Goal: Complete application form

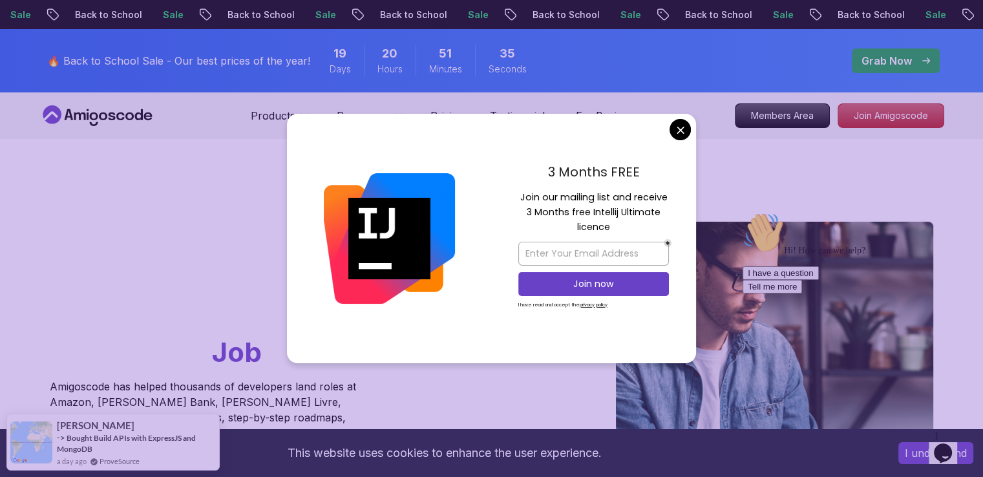
click at [691, 131] on div "3 Months FREE Join our mailing list and receive 3 Months free Intellij Ultimate…" at bounding box center [593, 238] width 205 height 249
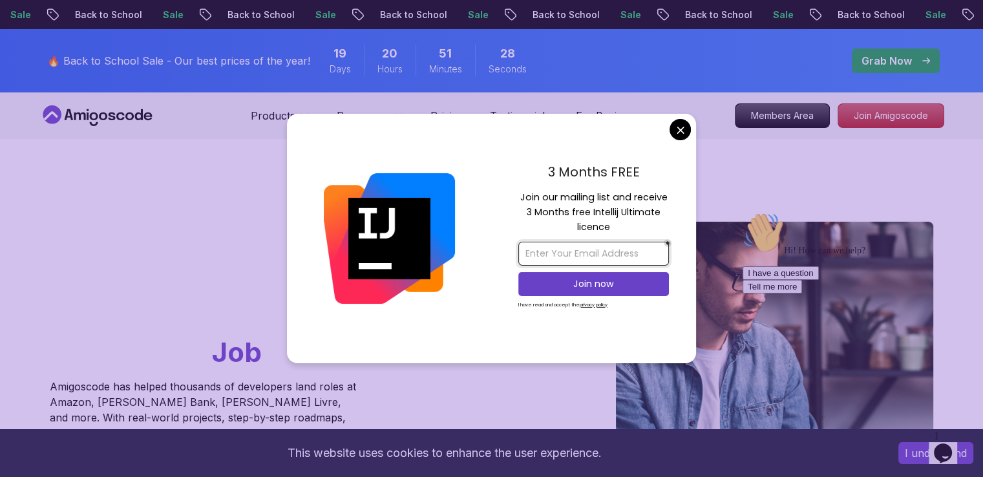
click at [592, 247] on input "email" at bounding box center [593, 254] width 151 height 24
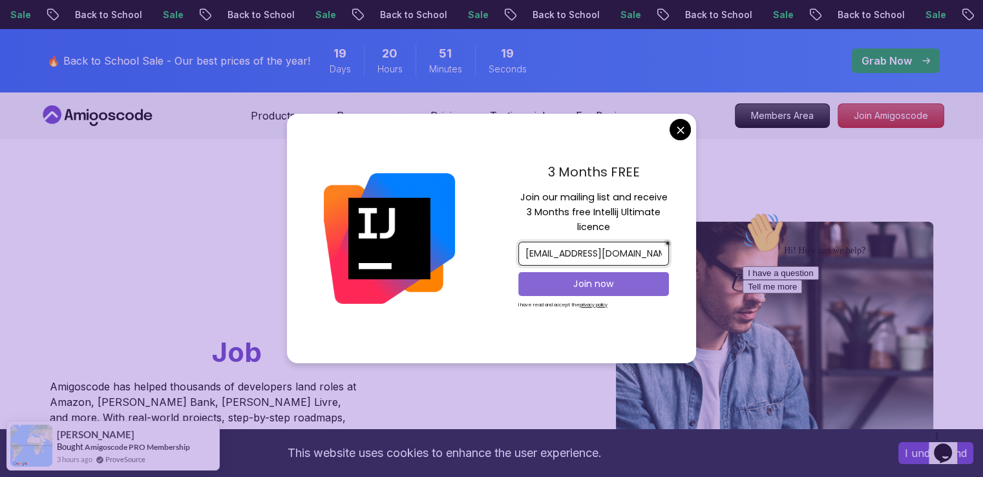
type input "[EMAIL_ADDRESS][DOMAIN_NAME]"
click at [594, 286] on p "Join now" at bounding box center [593, 283] width 122 height 13
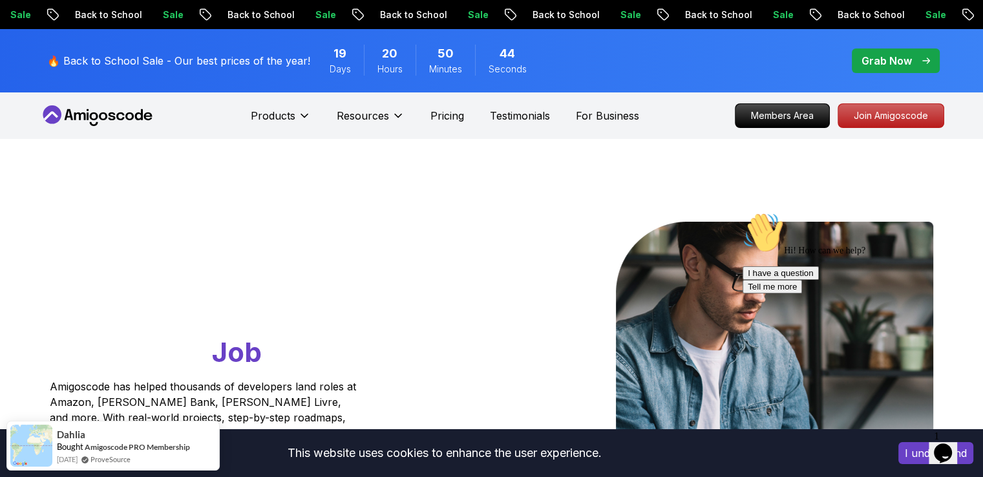
click at [897, 68] on p "Grab Now" at bounding box center [886, 61] width 50 height 16
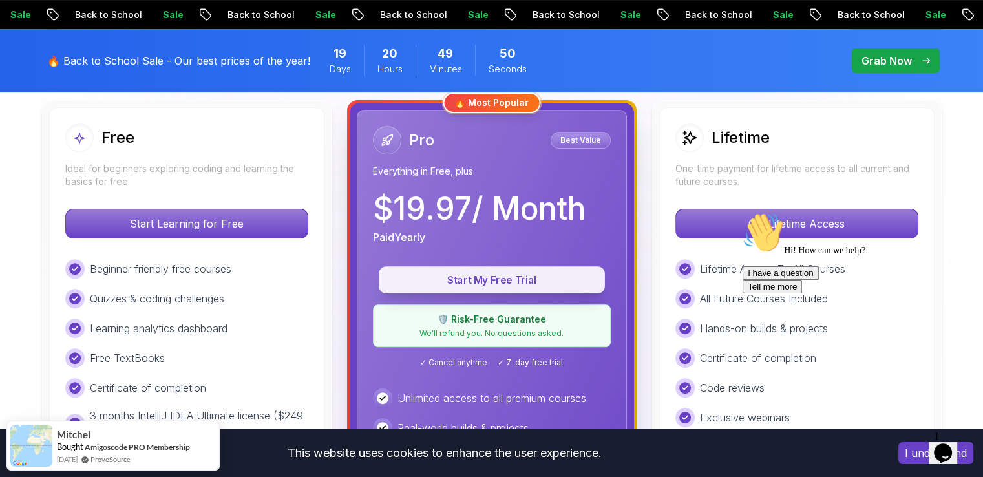
scroll to position [372, 0]
click at [487, 269] on button "Start My Free Trial" at bounding box center [492, 279] width 226 height 27
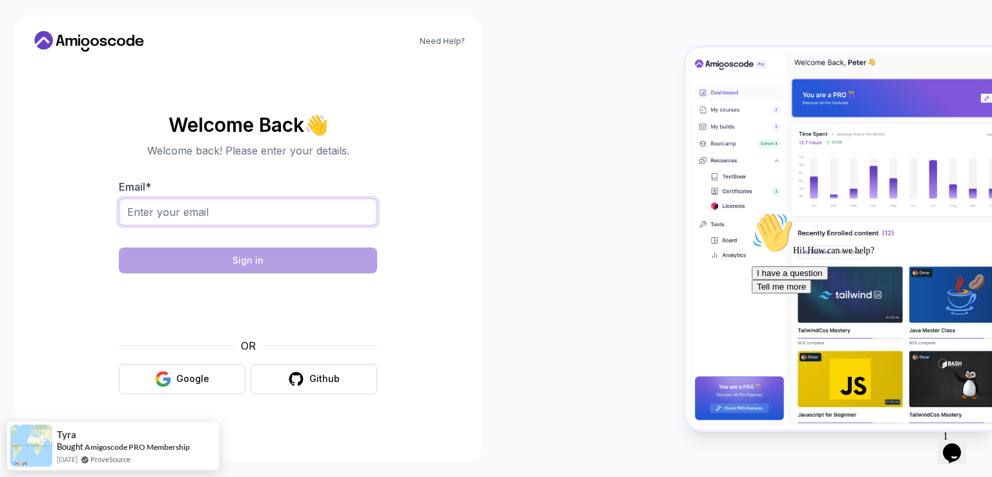
click at [314, 200] on input "Email *" at bounding box center [248, 211] width 258 height 27
click at [168, 382] on icon "button" at bounding box center [167, 380] width 8 height 7
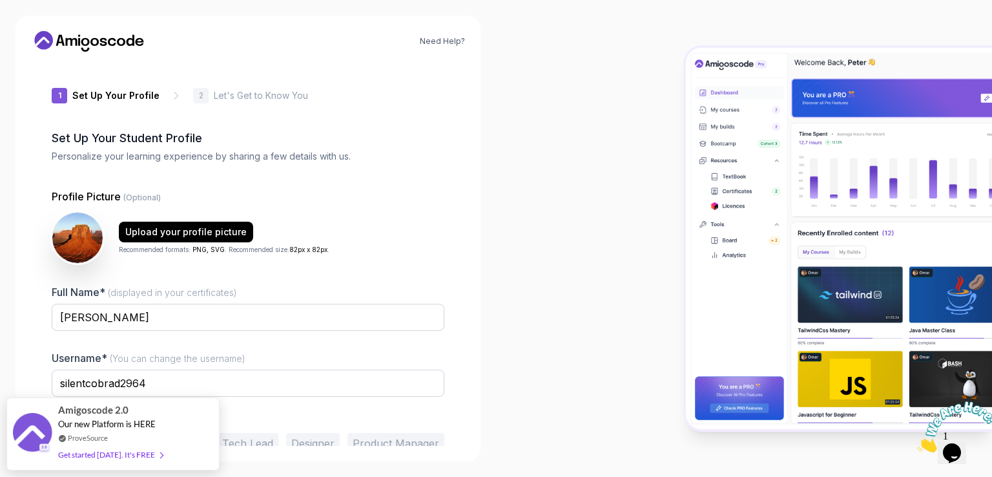
scroll to position [62, 0]
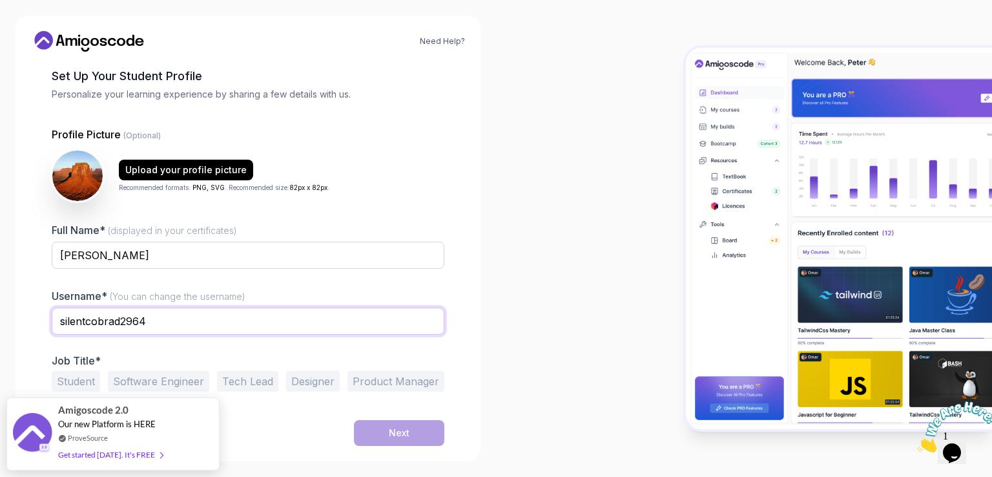
click at [196, 324] on input "silentcobrad2964" at bounding box center [248, 320] width 393 height 27
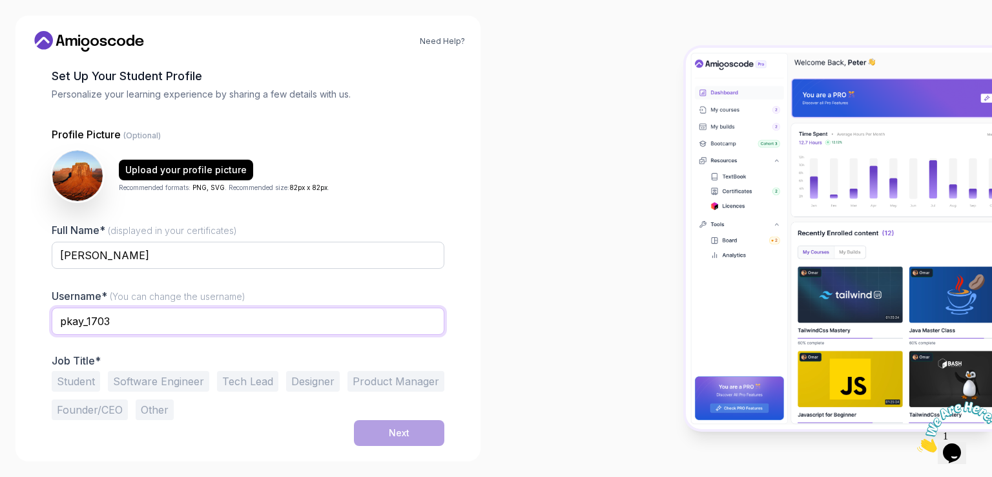
type input "pkay_1703"
click at [72, 378] on button "Student" at bounding box center [76, 381] width 48 height 21
click at [158, 380] on button "Software Engineer" at bounding box center [158, 381] width 101 height 21
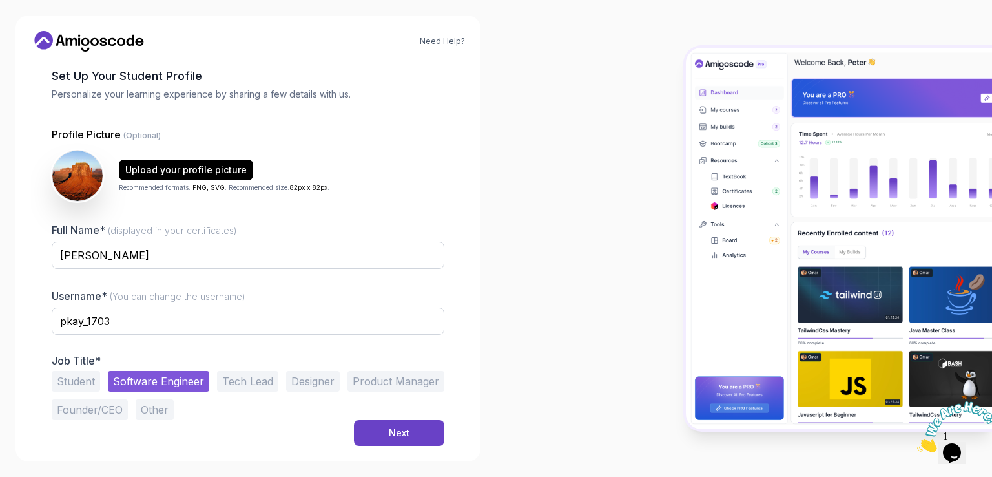
click at [154, 403] on button "Other" at bounding box center [155, 409] width 38 height 21
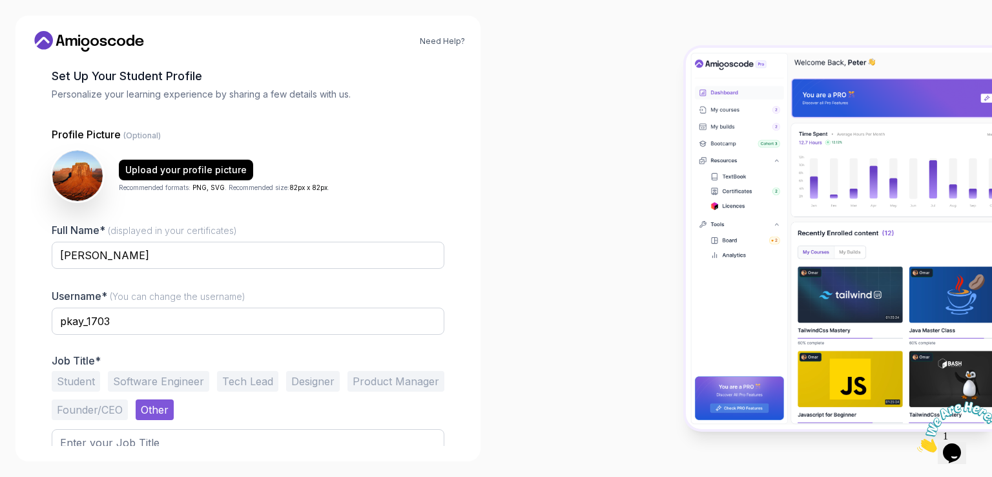
scroll to position [112, 0]
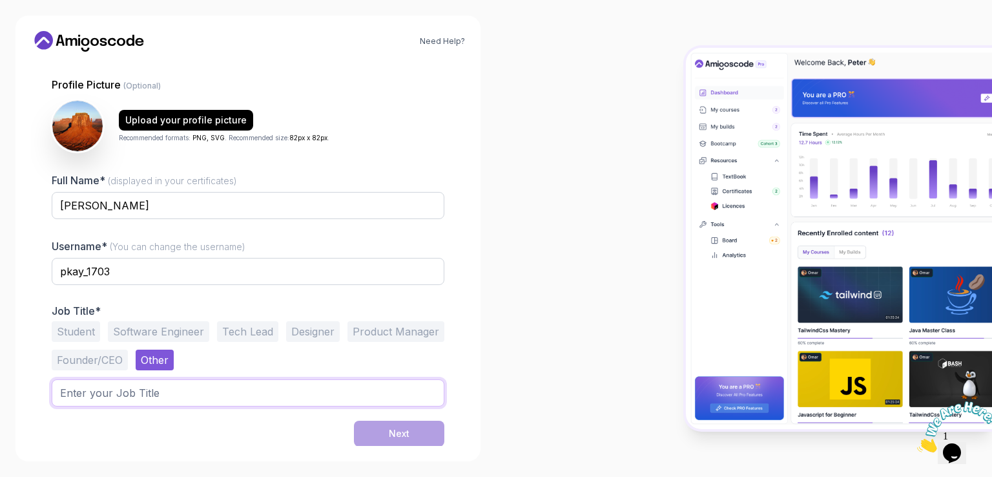
click at [213, 401] on input "text" at bounding box center [248, 392] width 393 height 27
type input "PAT"
click at [410, 441] on button "Next" at bounding box center [399, 434] width 90 height 26
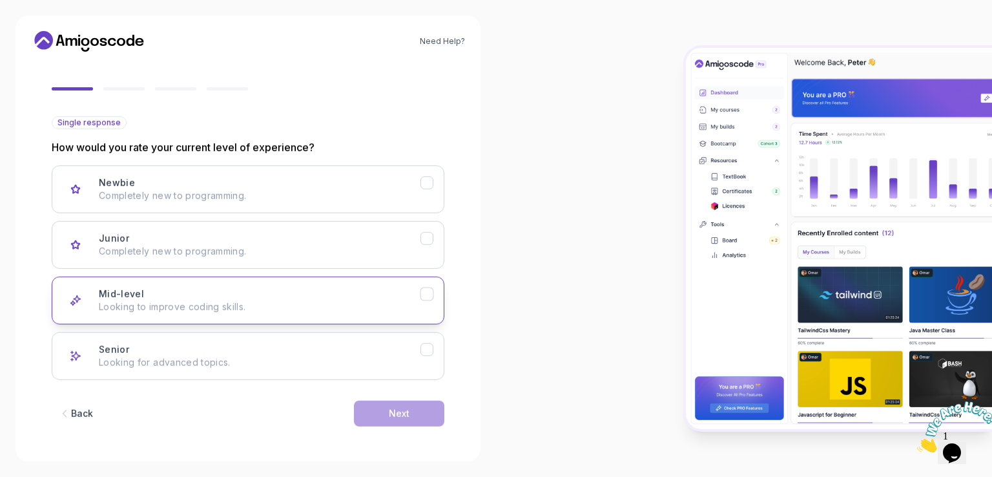
scroll to position [101, 0]
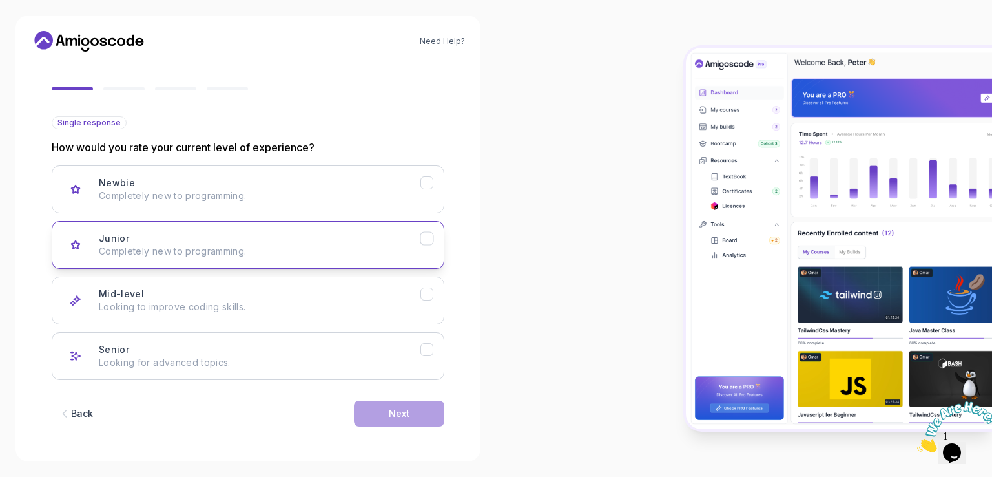
click at [382, 230] on button "Junior Completely new to programming." at bounding box center [248, 245] width 393 height 48
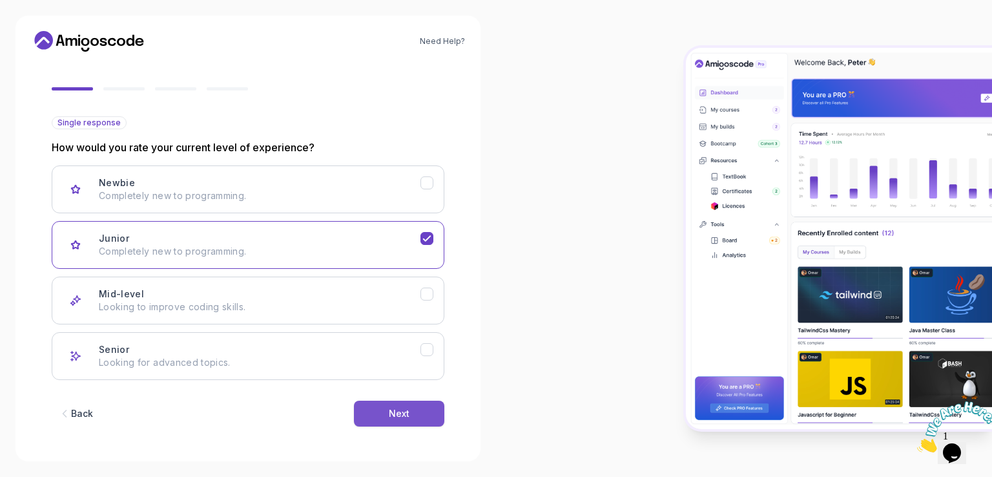
click at [419, 415] on button "Next" at bounding box center [399, 413] width 90 height 26
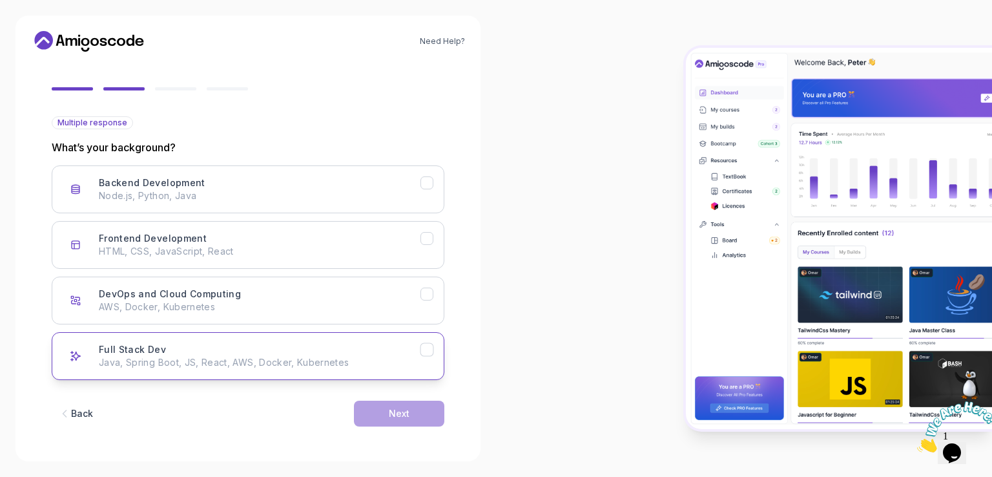
click at [273, 344] on div "Full Stack Dev Java, Spring Boot, JS, React, AWS, Docker, Kubernetes" at bounding box center [260, 356] width 322 height 26
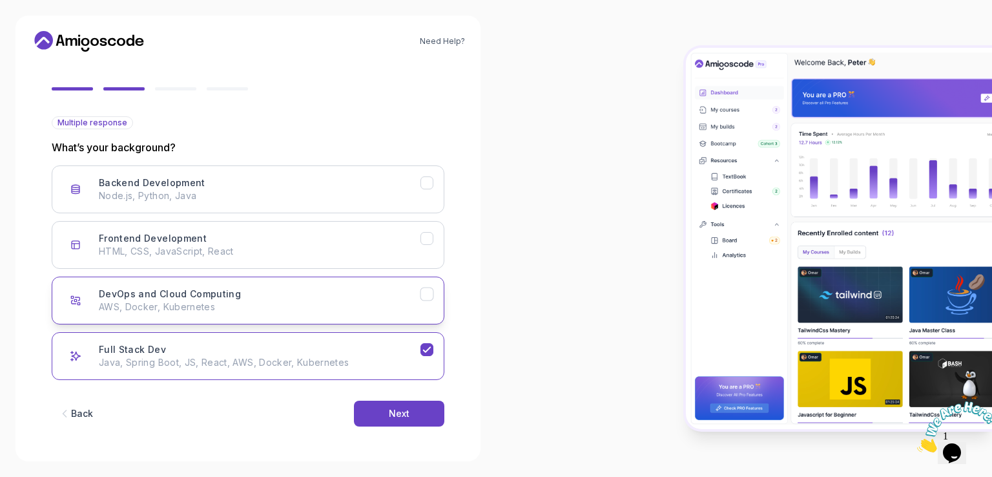
click at [382, 305] on p "AWS, Docker, Kubernetes" at bounding box center [260, 306] width 322 height 13
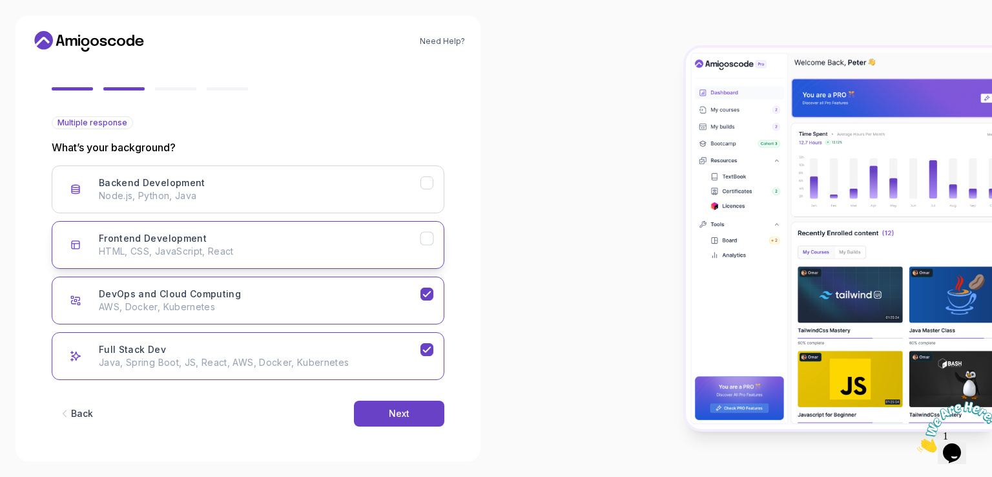
click at [338, 238] on div "Frontend Development HTML, CSS, JavaScript, React" at bounding box center [260, 245] width 322 height 26
drag, startPoint x: 405, startPoint y: 408, endPoint x: 443, endPoint y: 275, distance: 138.4
click at [443, 273] on div "Multiple response What’s your background? Backend Development Node.js, Python, …" at bounding box center [248, 281] width 393 height 331
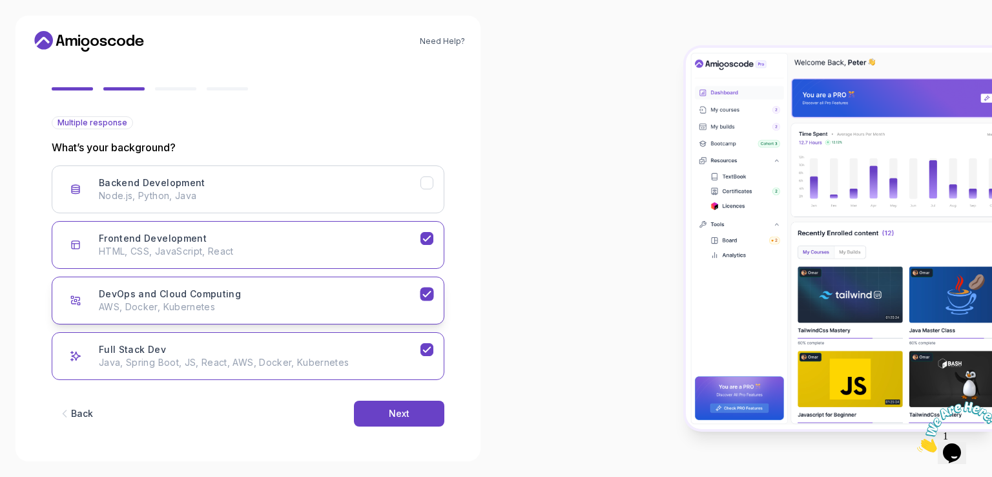
click at [422, 303] on button "DevOps and Cloud Computing AWS, Docker, Kubernetes" at bounding box center [248, 300] width 393 height 48
click at [426, 242] on icon "Frontend Development" at bounding box center [427, 239] width 12 height 12
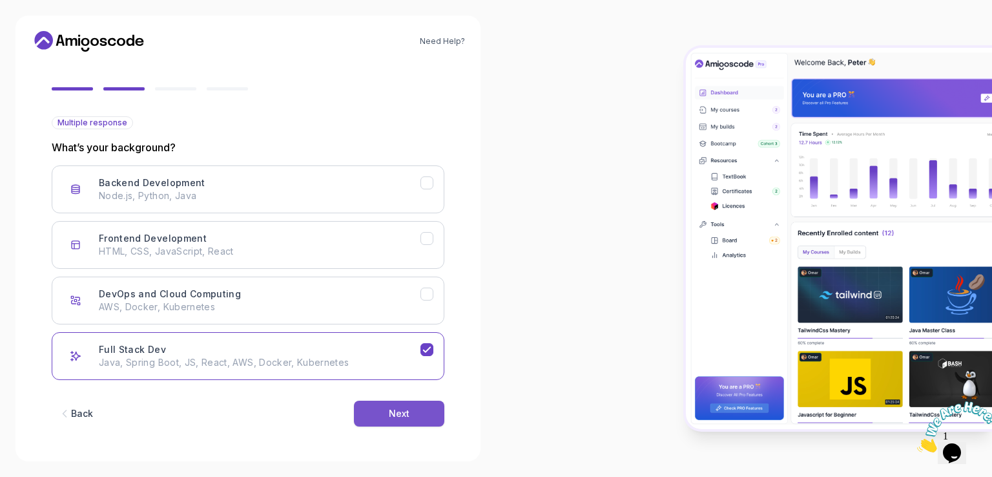
click at [395, 407] on div "Next" at bounding box center [399, 413] width 21 height 13
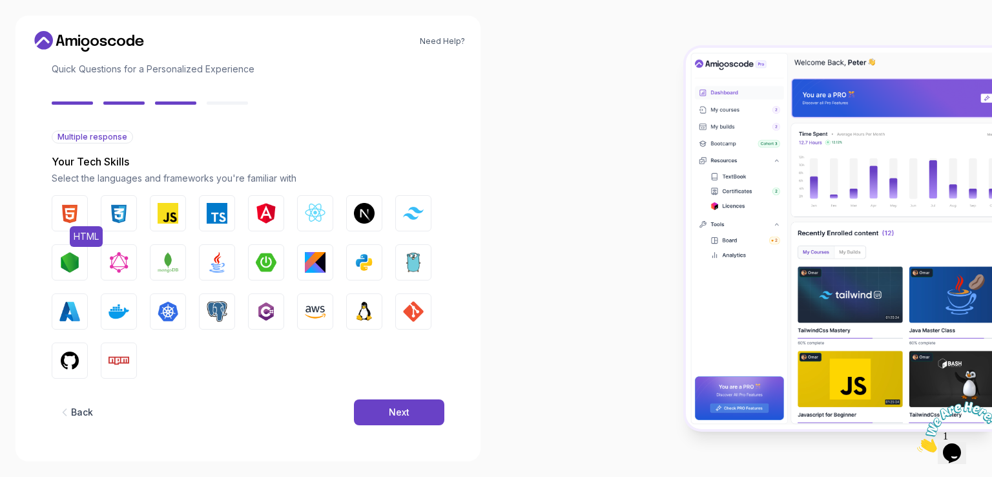
click at [72, 213] on img "button" at bounding box center [69, 213] width 21 height 21
click at [109, 215] on img "button" at bounding box center [119, 213] width 21 height 21
click at [182, 223] on button "JavaScript" at bounding box center [168, 213] width 36 height 36
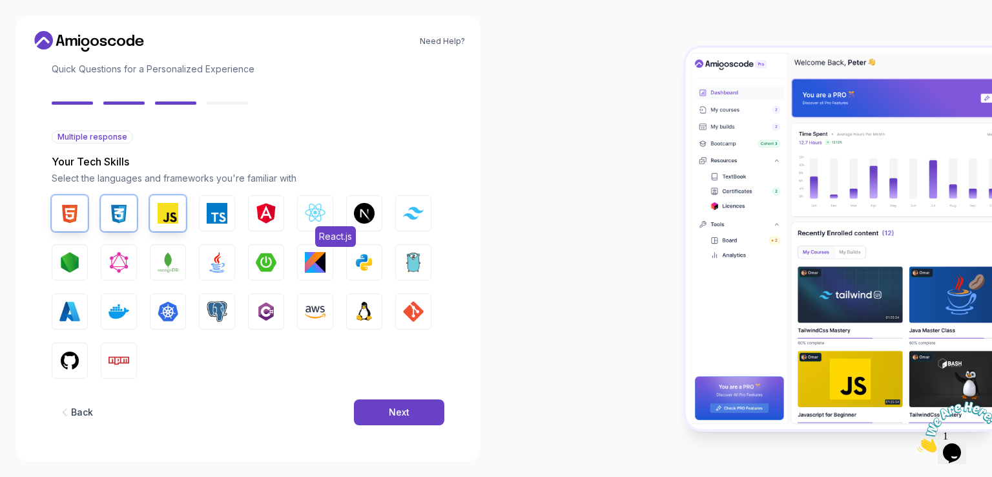
click at [313, 223] on img "button" at bounding box center [315, 213] width 21 height 21
click at [267, 264] on img "button" at bounding box center [266, 262] width 21 height 21
click at [229, 262] on button "Java" at bounding box center [217, 262] width 36 height 36
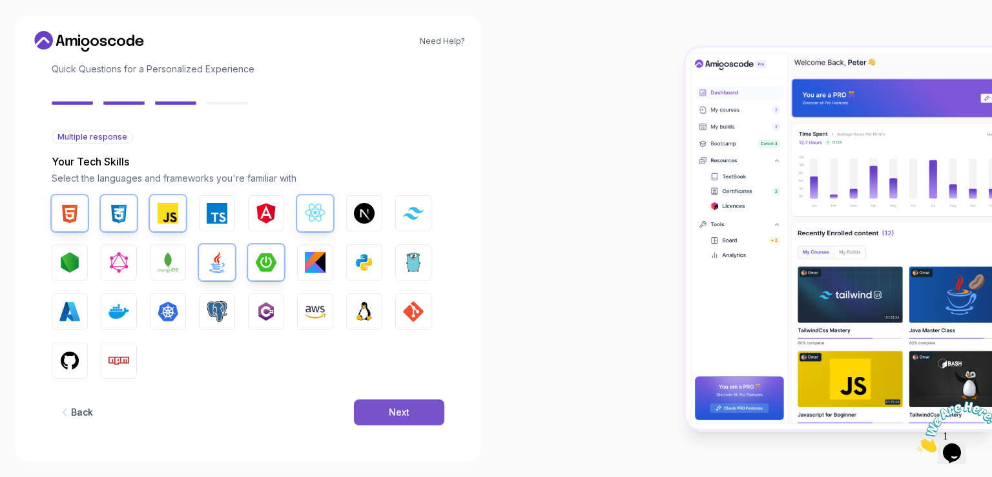
click at [390, 407] on div "Next" at bounding box center [399, 412] width 21 height 13
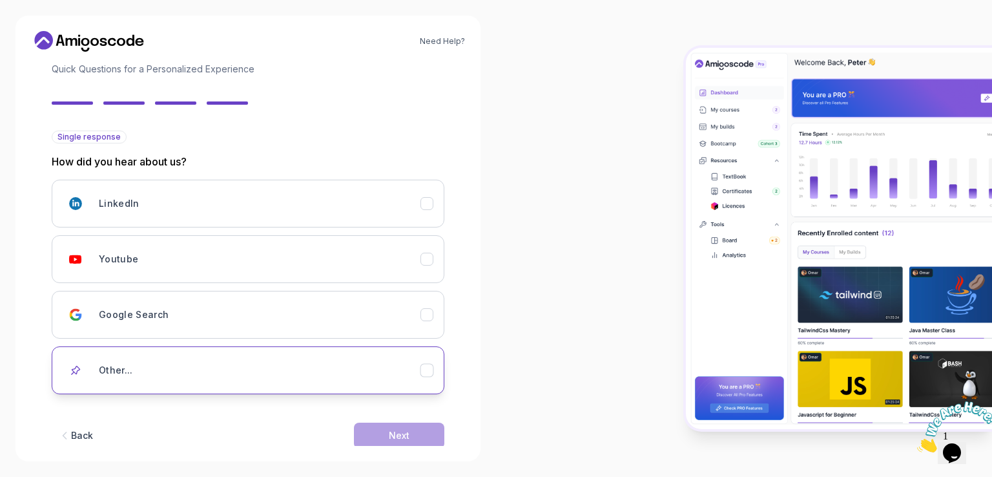
click at [300, 384] on button "Other..." at bounding box center [248, 370] width 393 height 48
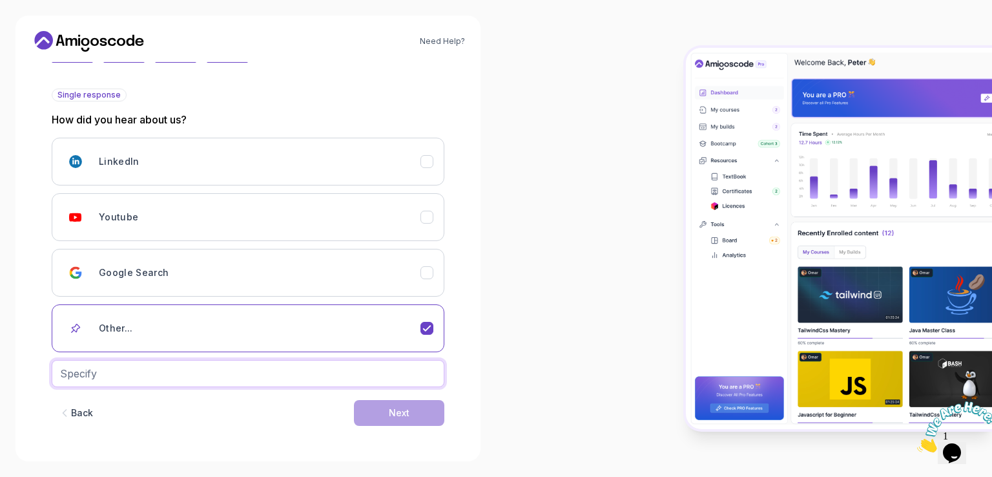
click at [285, 376] on input "text" at bounding box center [248, 373] width 393 height 27
type input "Friends"
click at [424, 413] on button "Next" at bounding box center [399, 413] width 90 height 26
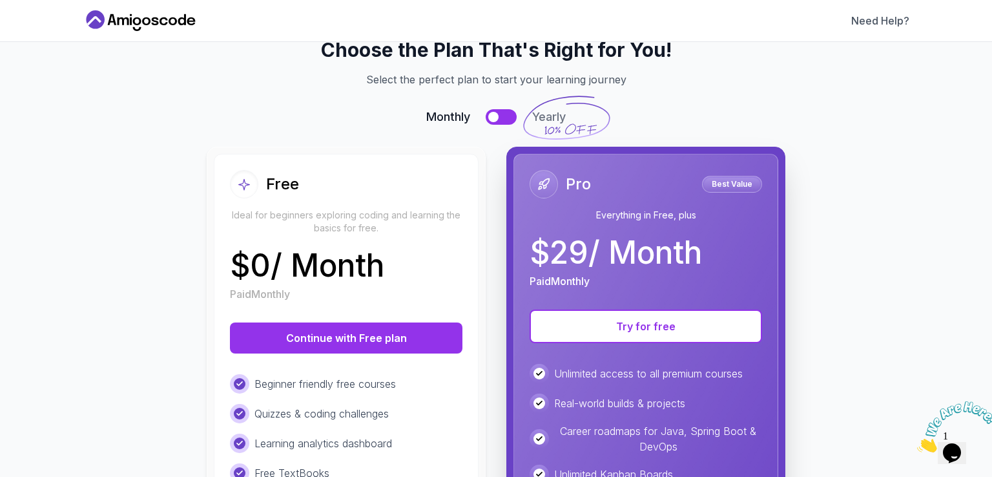
scroll to position [0, 0]
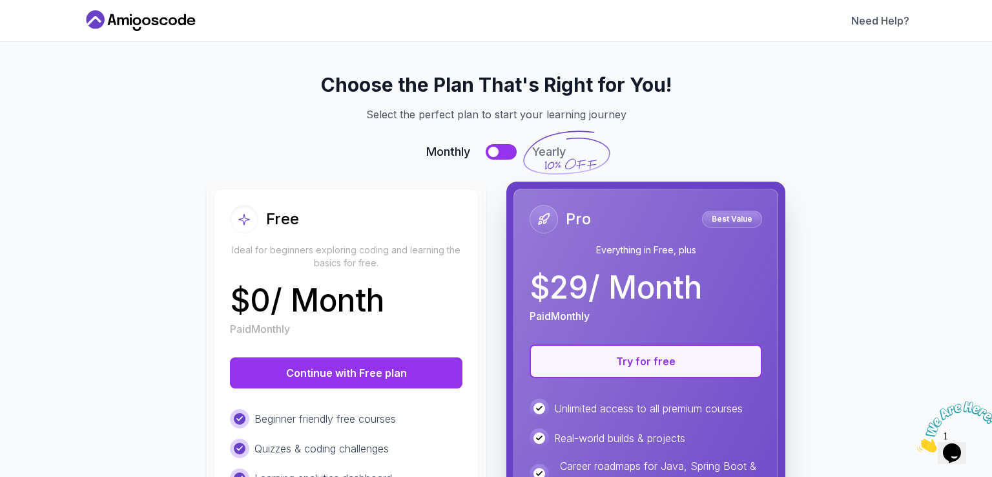
click at [625, 357] on button "Try for free" at bounding box center [646, 361] width 233 height 34
